Goal: Unclear

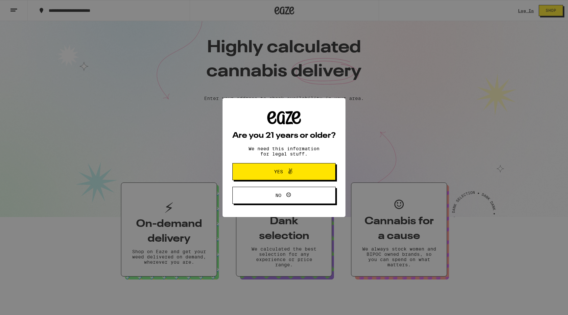
click at [478, 100] on div "Are you 21 years or older? We need this information for legal stuff. Yes No" at bounding box center [284, 157] width 568 height 315
click at [471, 101] on div "Are you 21 years or older? We need this information for legal stuff. Yes No" at bounding box center [284, 157] width 568 height 315
click at [332, 269] on div "Are you 21 years or older? We need this information for legal stuff. Yes No" at bounding box center [284, 157] width 568 height 315
click at [242, 241] on div "Are you 21 years or older? We need this information for legal stuff. Yes No" at bounding box center [284, 157] width 568 height 315
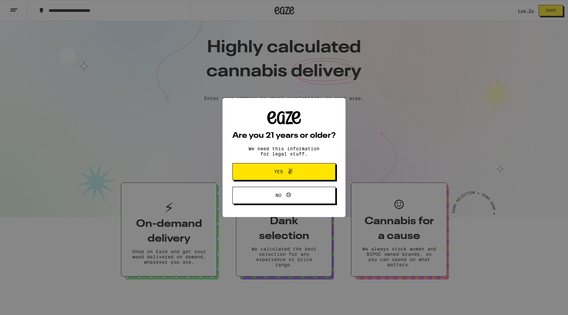
click at [242, 241] on div "Are you 21 years or older? We need this information for legal stuff. Yes No" at bounding box center [284, 157] width 568 height 315
click at [437, 102] on div "Are you 21 years or older? We need this information for legal stuff. Yes No" at bounding box center [284, 157] width 568 height 315
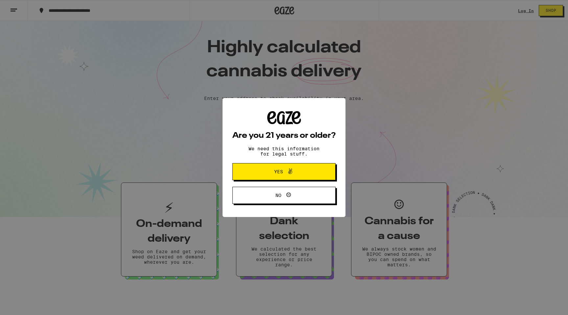
click at [361, 249] on div "Are you 21 years or older? We need this information for legal stuff. Yes No" at bounding box center [284, 157] width 568 height 315
click at [362, 251] on div "Are you 21 years or older? We need this information for legal stuff. Yes No" at bounding box center [284, 157] width 568 height 315
